Goal: Task Accomplishment & Management: Manage account settings

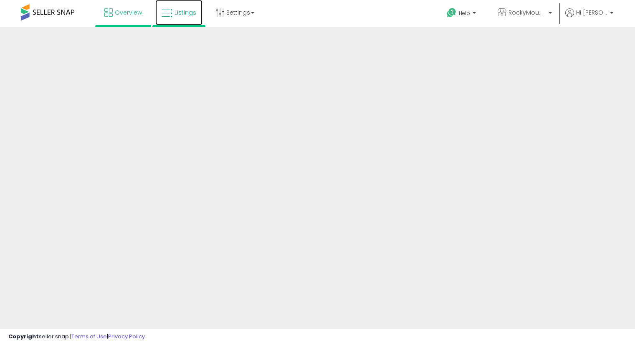
click at [184, 17] on link "Listings" at bounding box center [178, 12] width 47 height 25
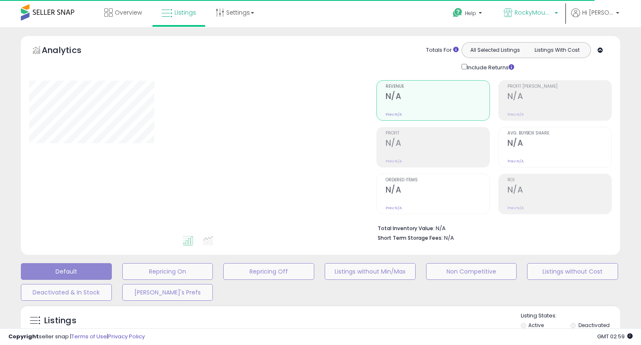
click at [537, 7] on link "RockyMountainCo - [GEOGRAPHIC_DATA]" at bounding box center [530, 13] width 67 height 27
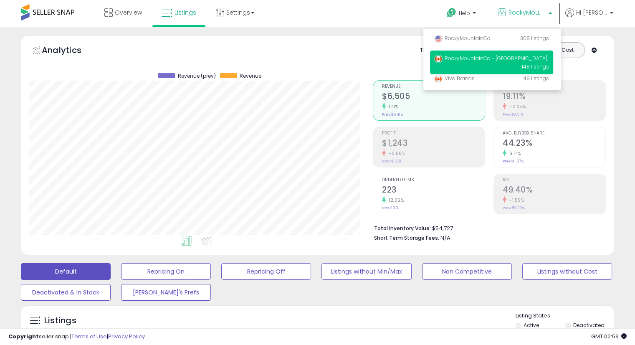
scroll to position [171, 343]
click at [537, 7] on link "RockyMountainCo - [GEOGRAPHIC_DATA]" at bounding box center [524, 13] width 67 height 27
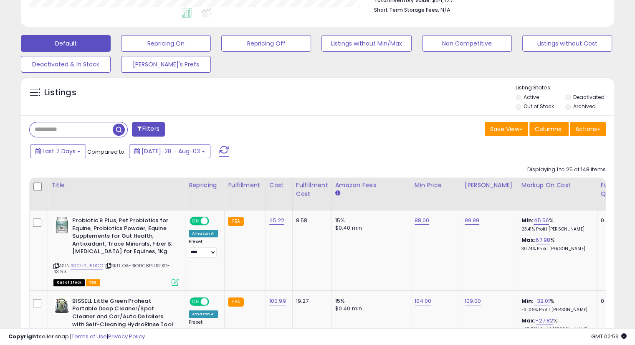
scroll to position [229, 0]
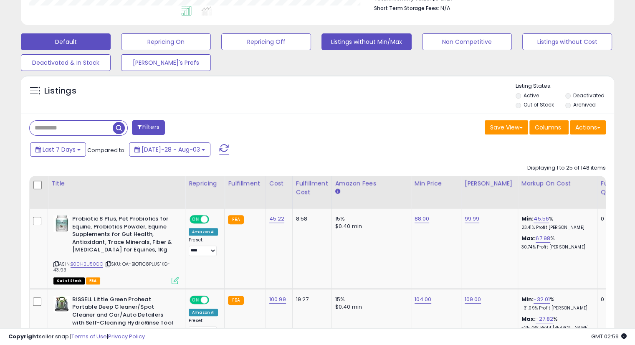
click at [211, 35] on button "Listings without Min/Max" at bounding box center [166, 41] width 90 height 17
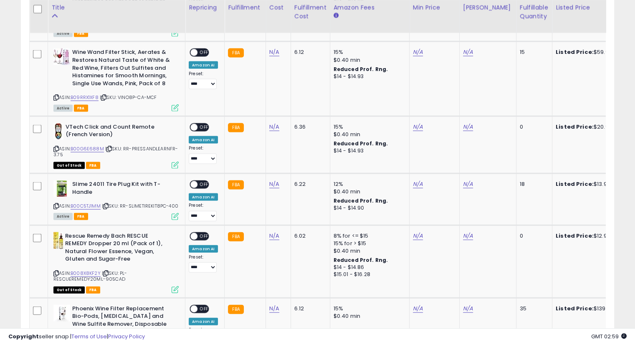
scroll to position [1773, 0]
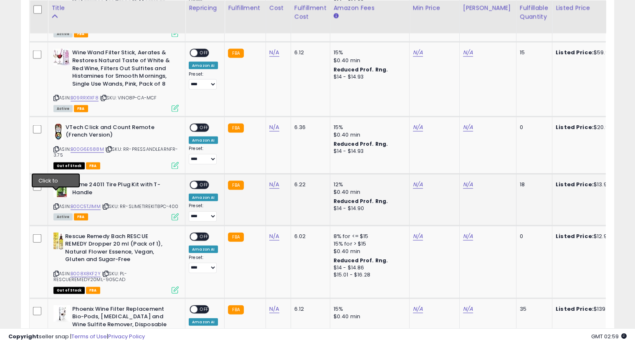
click at [54, 204] on icon at bounding box center [55, 206] width 5 height 5
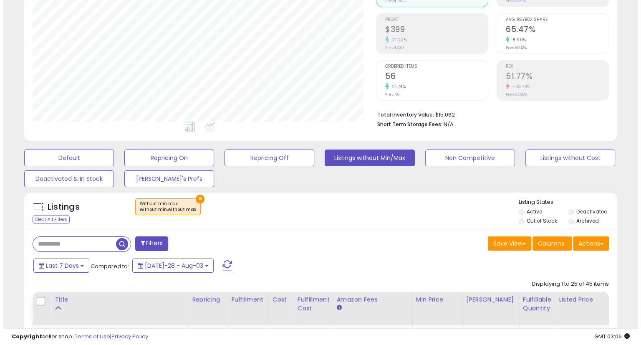
scroll to position [111, 0]
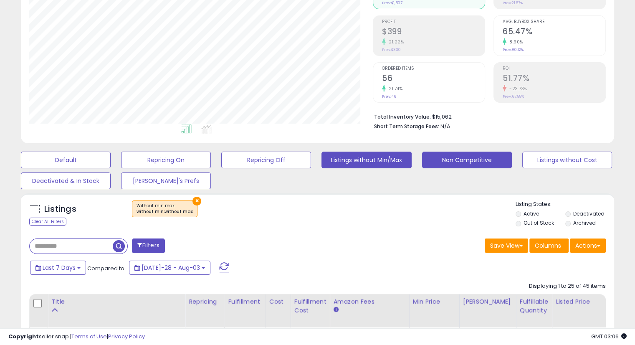
click at [111, 158] on button "Non Competitive" at bounding box center [66, 159] width 90 height 17
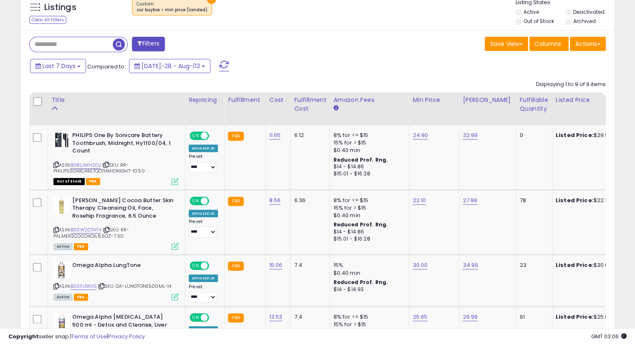
scroll to position [313, 0]
click at [527, 106] on div "Fulfillable Quantity" at bounding box center [533, 105] width 29 height 18
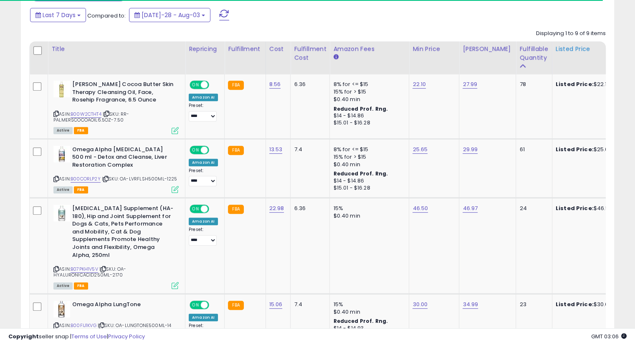
scroll to position [364, 0]
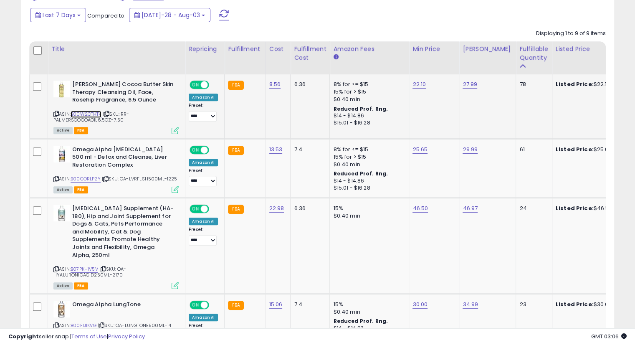
click at [85, 114] on link "B00W2CTHT4" at bounding box center [86, 114] width 31 height 7
click at [56, 111] on icon at bounding box center [55, 113] width 5 height 5
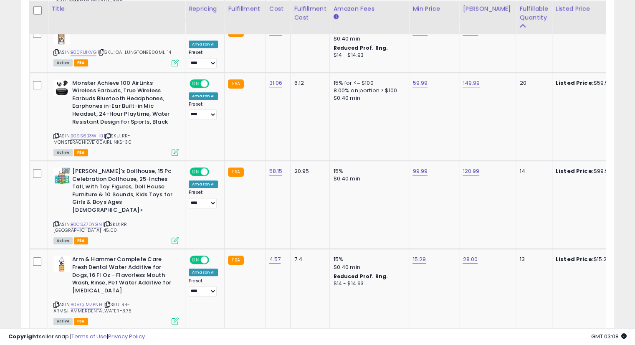
scroll to position [638, 0]
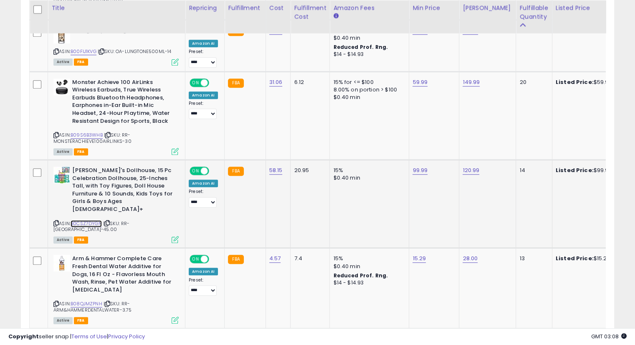
click at [99, 220] on link "B0CSZ7DYGN" at bounding box center [86, 223] width 31 height 7
click at [54, 221] on icon at bounding box center [55, 223] width 5 height 5
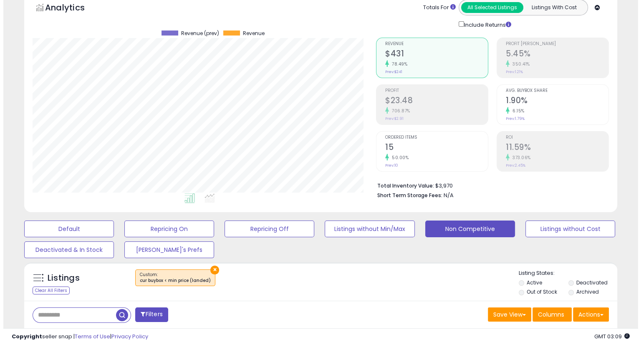
scroll to position [0, 0]
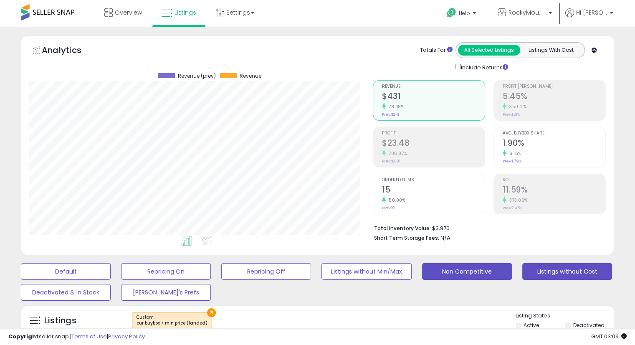
click at [111, 269] on button "Listings without Cost" at bounding box center [66, 271] width 90 height 17
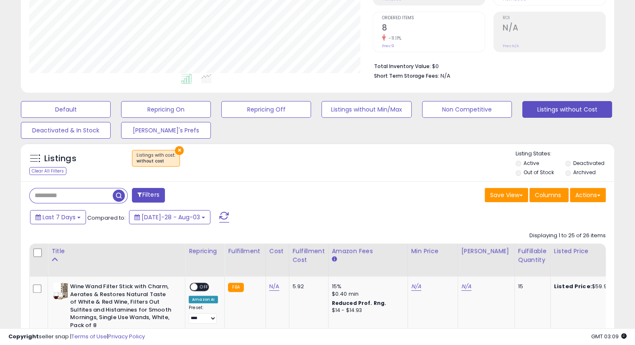
scroll to position [280, 0]
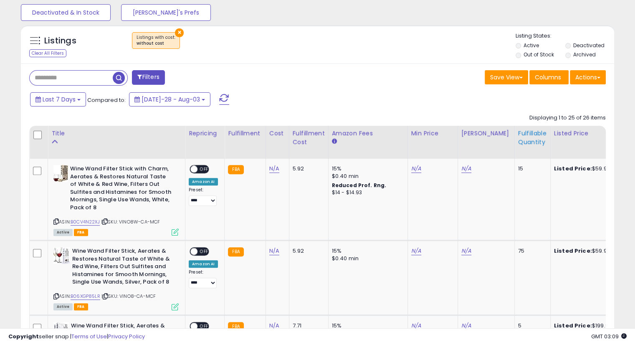
click at [522, 140] on div "Fulfillable Quantity" at bounding box center [532, 138] width 29 height 18
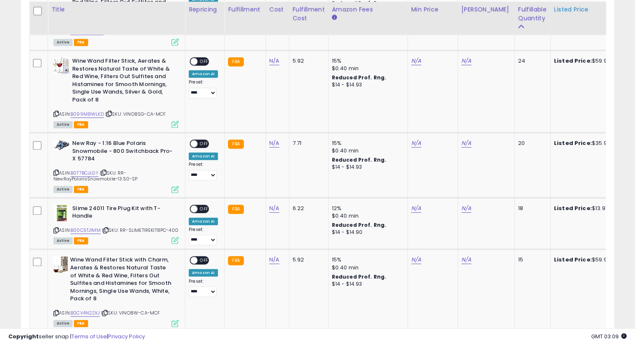
scroll to position [686, 0]
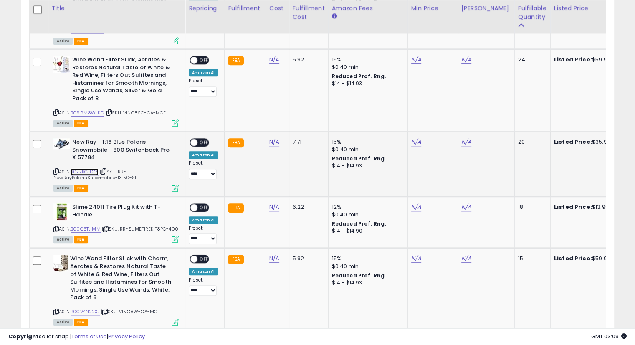
click at [96, 168] on link "B077BCJLGY" at bounding box center [85, 171] width 28 height 7
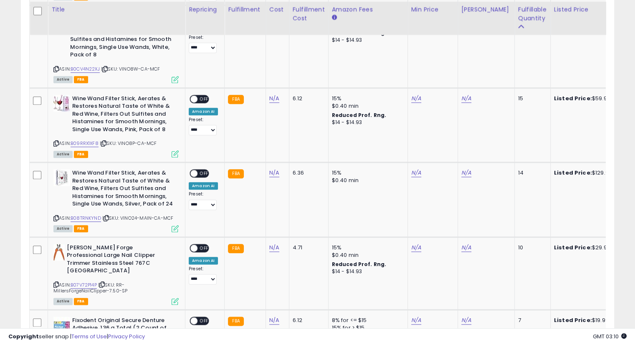
scroll to position [930, 0]
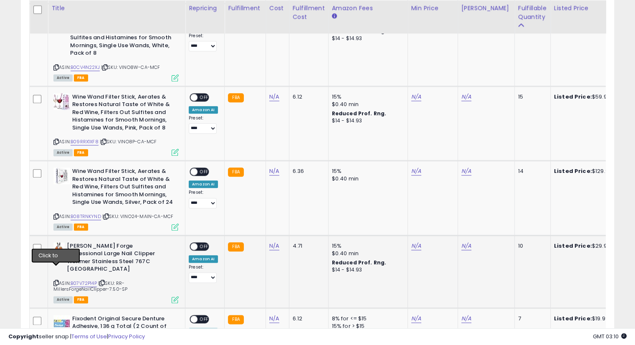
click at [57, 280] on icon at bounding box center [55, 282] width 5 height 5
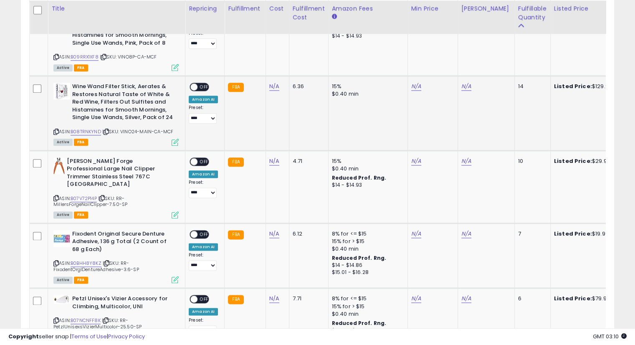
scroll to position [1016, 0]
click at [56, 195] on icon at bounding box center [55, 197] width 5 height 5
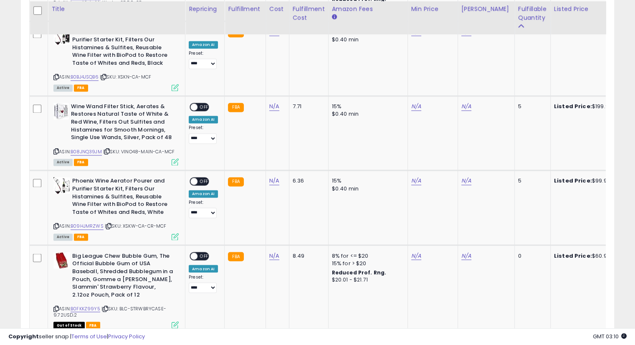
scroll to position [1340, 0]
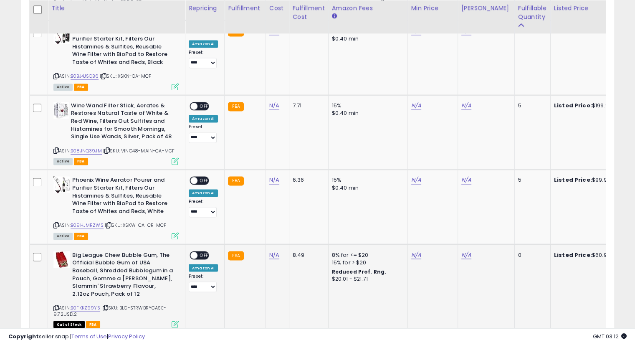
click at [90, 287] on div "ASIN: B0FKKZ99Y5 | SKU: BLC-STRWBRYCASE-9.72USD.2 Out of Stock FBA" at bounding box center [115, 289] width 125 height 76
click at [90, 288] on div "ASIN: B0FKKZ99Y5 | SKU: BLC-STRWBRYCASE-9.72USD.2 Out of Stock FBA" at bounding box center [115, 289] width 125 height 76
click at [89, 304] on link "B0FKKZ99Y5" at bounding box center [86, 307] width 30 height 7
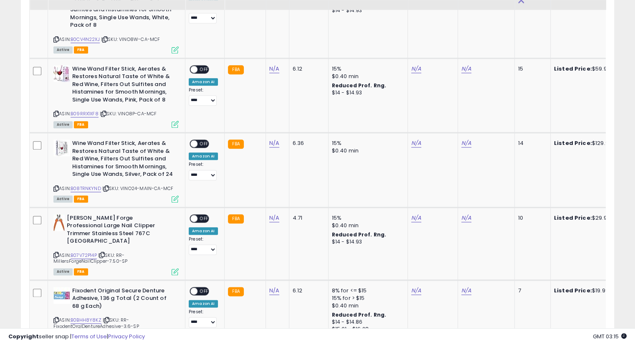
scroll to position [980, 0]
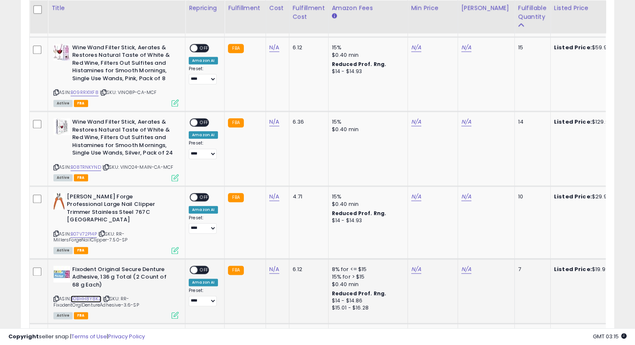
click at [93, 295] on link "B0BHH8Y8KZ" at bounding box center [86, 298] width 31 height 7
type input "****"
click at [297, 236] on icon "submit" at bounding box center [294, 235] width 5 height 5
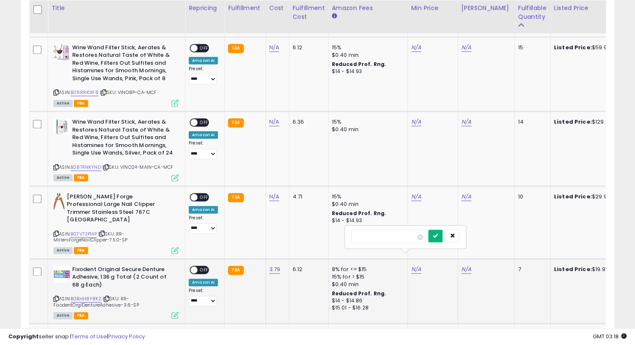
type input "*****"
click at [442, 234] on button "submit" at bounding box center [435, 235] width 14 height 13
click at [467, 265] on div "N/A" at bounding box center [484, 269] width 47 height 8
type input "*****"
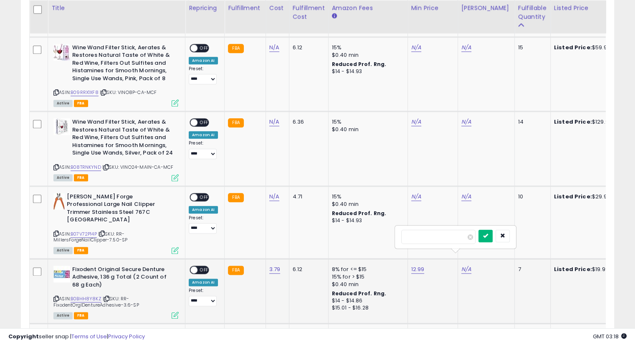
click at [492, 239] on button "submit" at bounding box center [485, 235] width 14 height 13
click at [194, 266] on span at bounding box center [193, 269] width 7 height 7
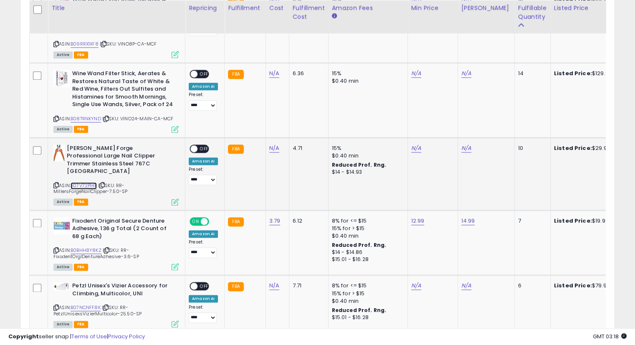
click at [97, 182] on link "B07V72P14P" at bounding box center [84, 185] width 26 height 7
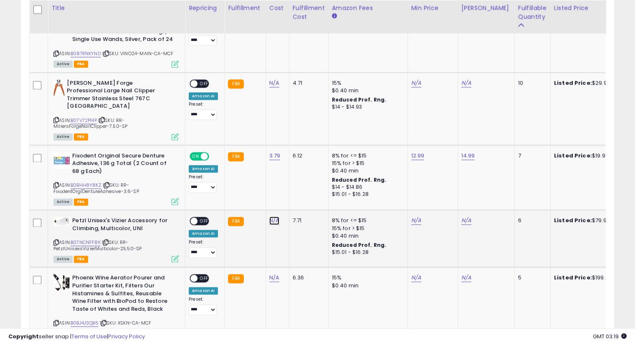
type input "*"
type input "*****"
click button "submit" at bounding box center [294, 187] width 14 height 13
click at [93, 239] on link "B07NCNFF8K" at bounding box center [86, 242] width 30 height 7
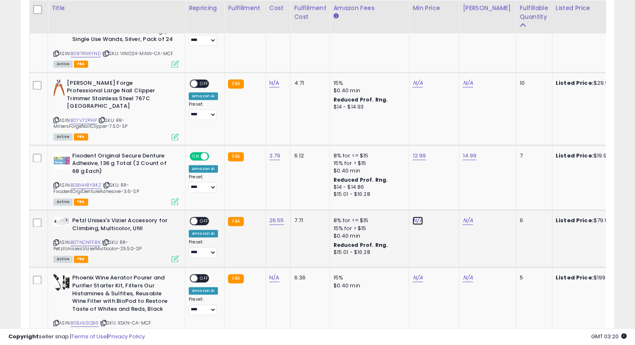
type input "*****"
click at [440, 184] on icon "submit" at bounding box center [437, 186] width 5 height 5
type input "*****"
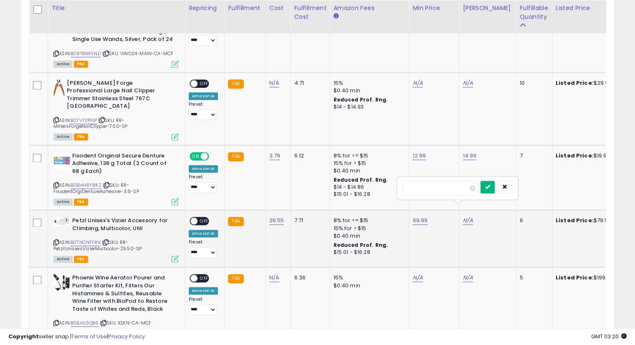
drag, startPoint x: 494, startPoint y: 184, endPoint x: 498, endPoint y: 186, distance: 4.7
click at [498, 186] on div "*****" at bounding box center [457, 188] width 108 height 15
click at [494, 186] on button "submit" at bounding box center [487, 187] width 14 height 13
click at [200, 217] on span "OFF" at bounding box center [203, 220] width 13 height 7
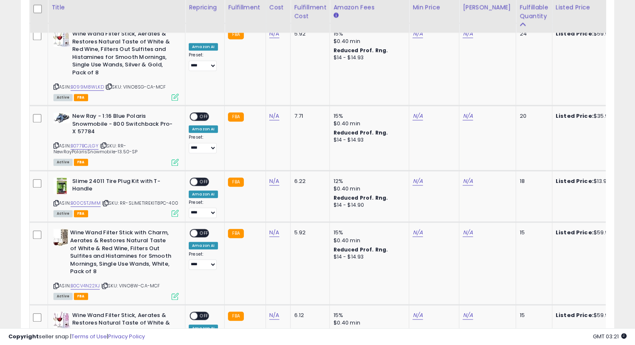
scroll to position [711, 0]
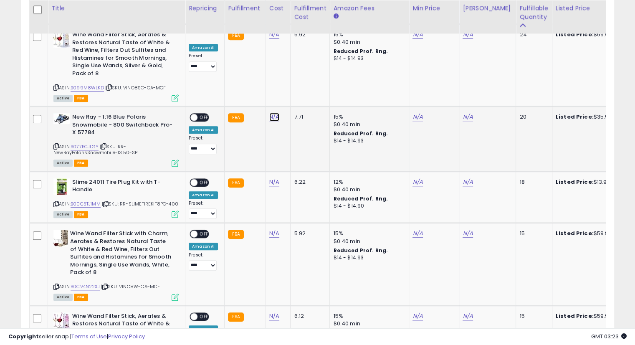
type input "*****"
click at [297, 86] on icon "submit" at bounding box center [294, 86] width 5 height 5
click at [87, 143] on link "B077BCJLGY" at bounding box center [85, 146] width 28 height 7
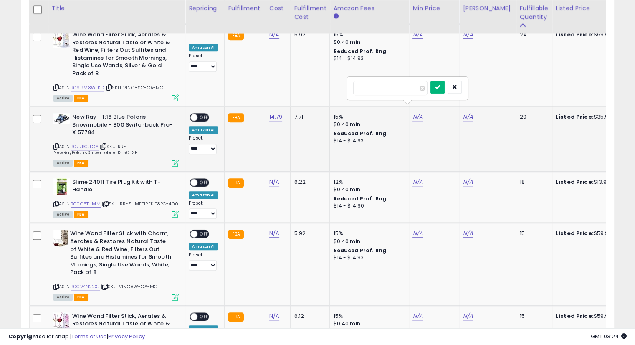
type input "*****"
click at [444, 82] on button "submit" at bounding box center [437, 87] width 14 height 13
type input "*****"
click at [494, 83] on button "submit" at bounding box center [487, 87] width 14 height 13
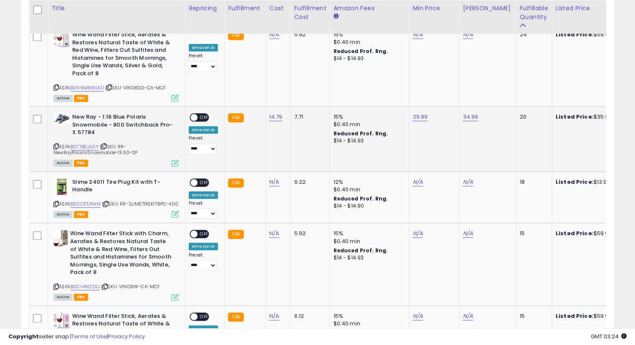
click at [198, 114] on div "ON OFF" at bounding box center [190, 117] width 20 height 7
click at [200, 114] on span "OFF" at bounding box center [203, 117] width 13 height 7
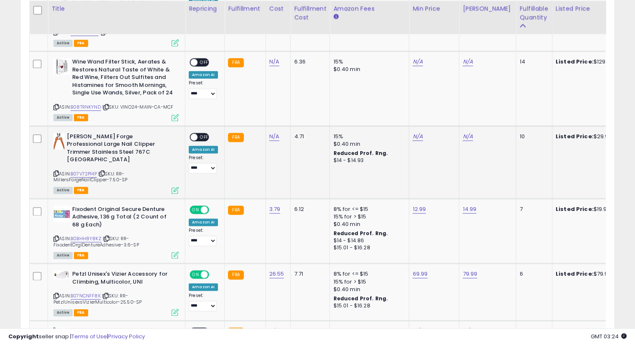
scroll to position [1040, 0]
type input "****"
click at [302, 110] on button "submit" at bounding box center [294, 110] width 14 height 13
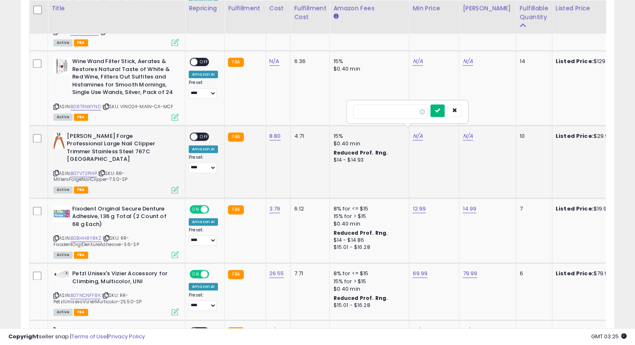
type input "*****"
click at [440, 108] on icon "submit" at bounding box center [437, 110] width 5 height 5
type input "*"
type input "*****"
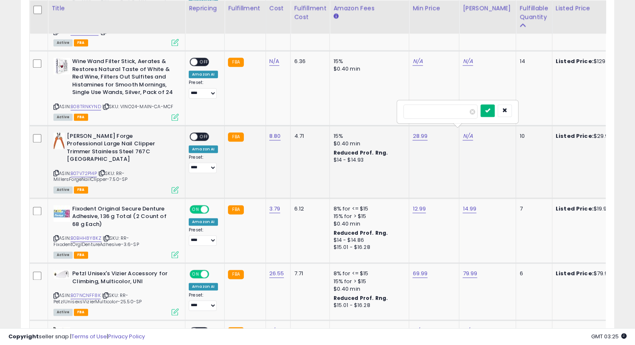
click at [494, 107] on button "submit" at bounding box center [487, 110] width 14 height 13
click at [204, 133] on span "OFF" at bounding box center [203, 136] width 13 height 7
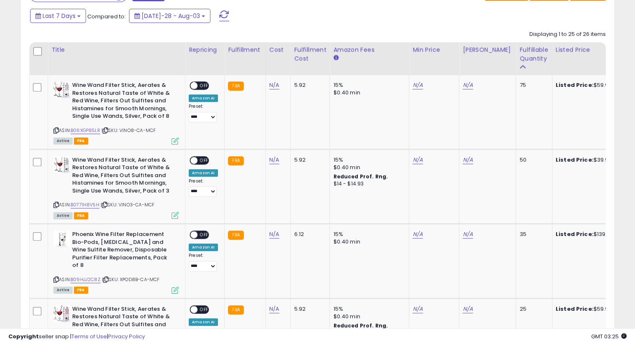
scroll to position [431, 0]
